Goal: Navigation & Orientation: Find specific page/section

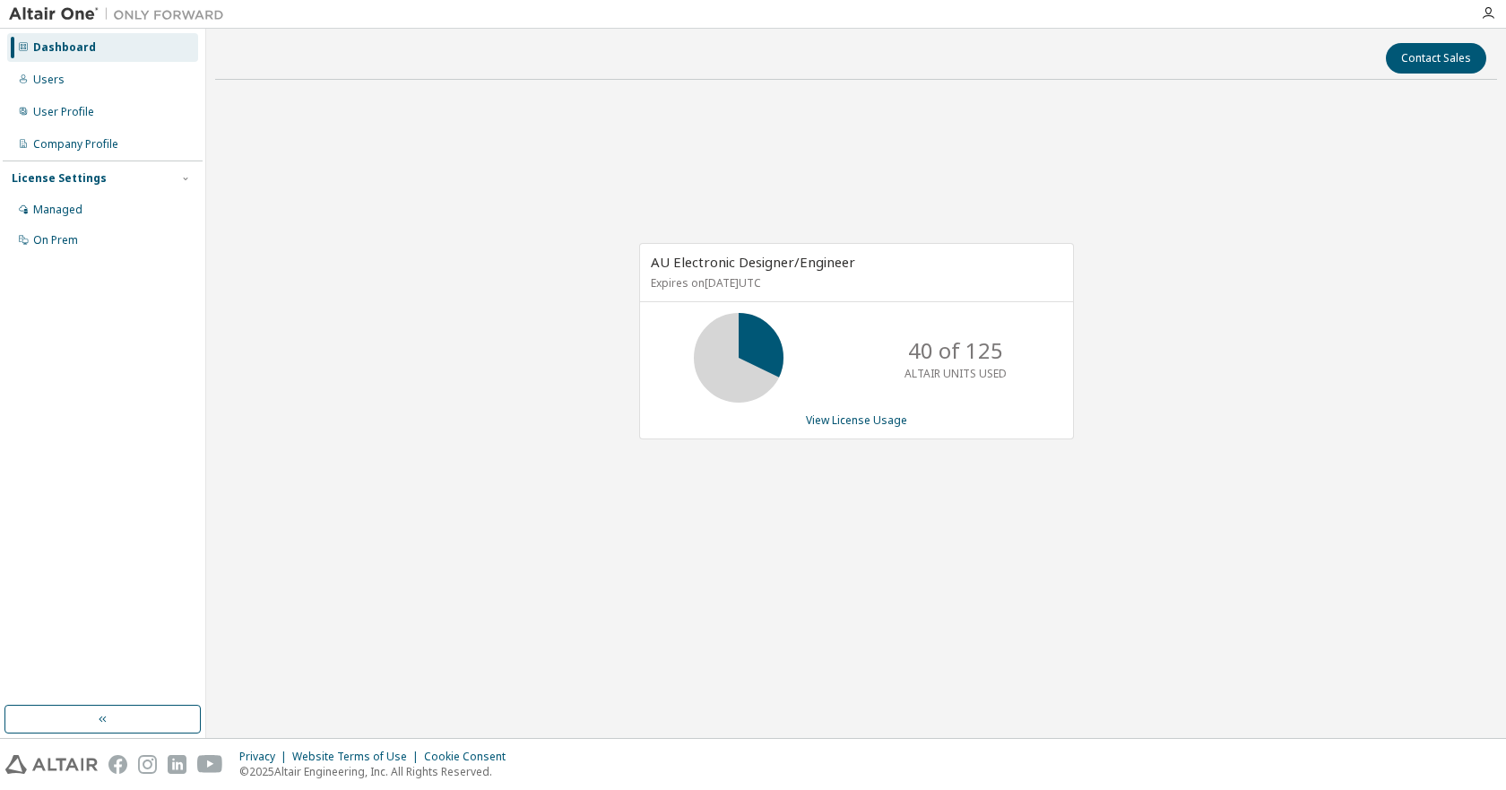
click at [55, 18] on img at bounding box center [121, 14] width 224 height 18
click at [1486, 20] on icon "button" at bounding box center [1488, 13] width 14 height 14
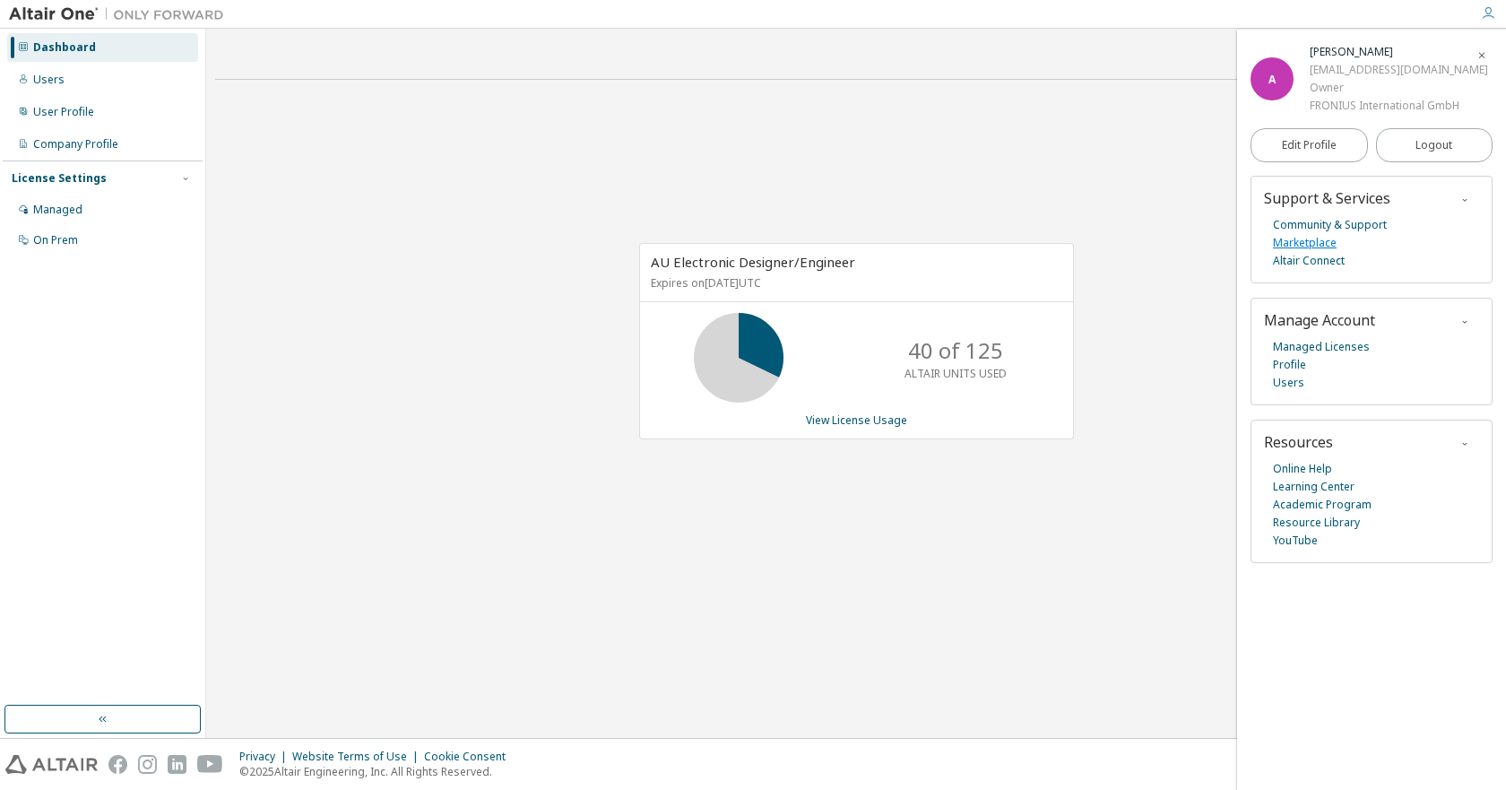
click at [1316, 246] on link "Marketplace" at bounding box center [1305, 243] width 64 height 18
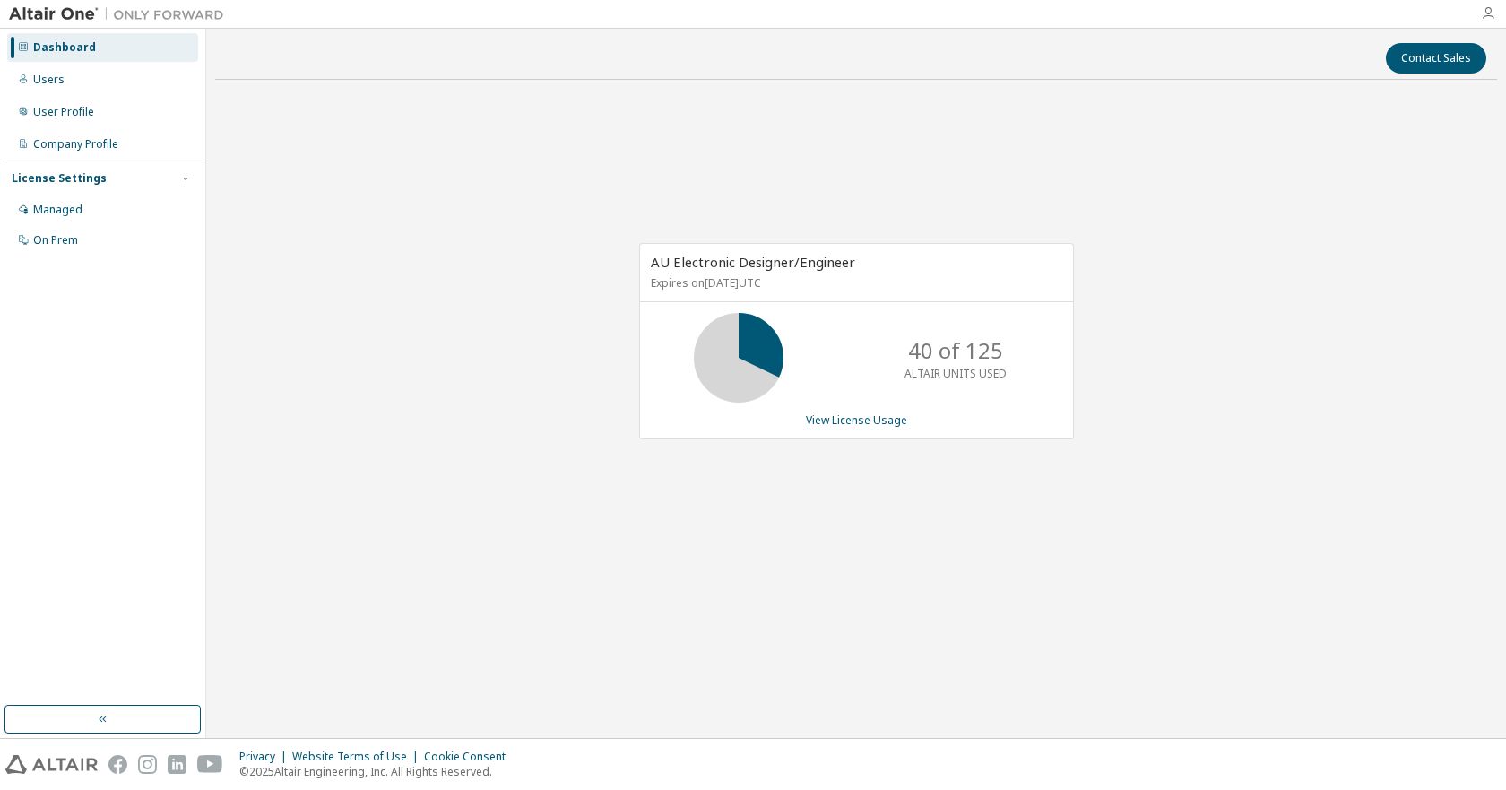
click at [1488, 11] on icon "button" at bounding box center [1488, 13] width 14 height 14
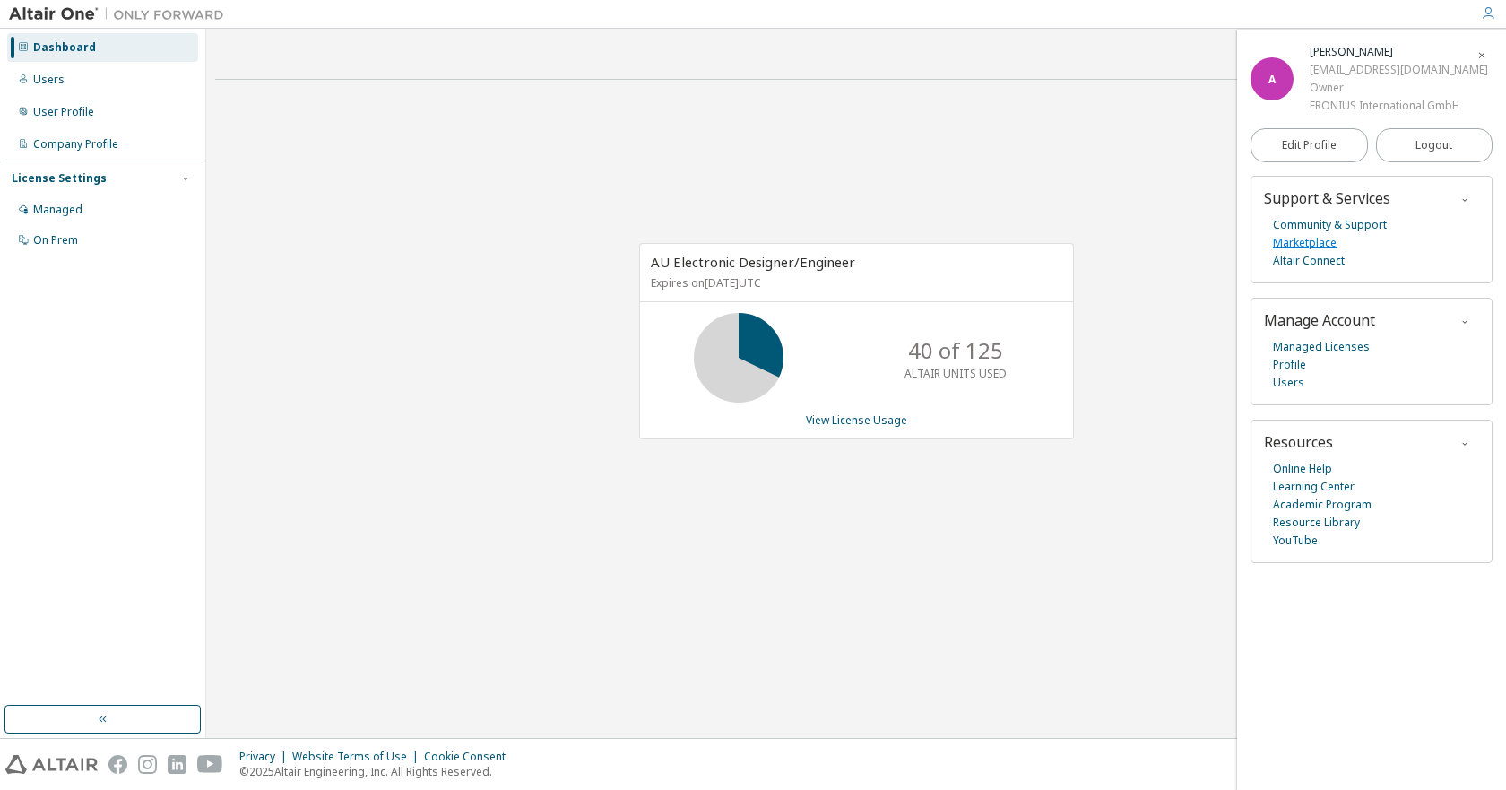
click at [1314, 247] on link "Marketplace" at bounding box center [1305, 243] width 64 height 18
